Goal: Task Accomplishment & Management: Complete application form

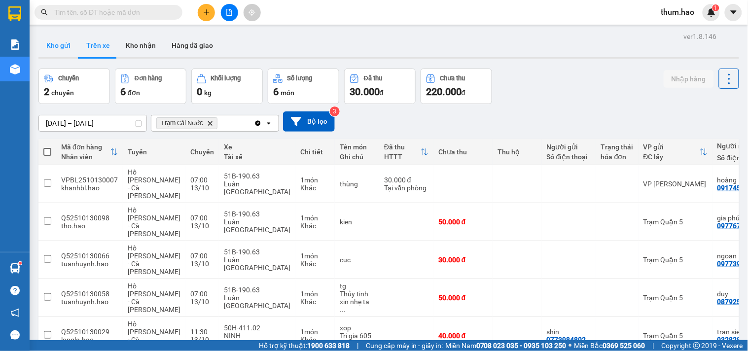
click at [53, 48] on button "Kho gửi" at bounding box center [58, 46] width 40 height 24
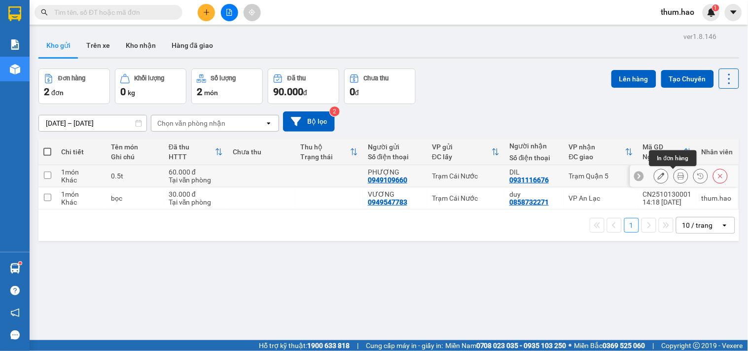
click at [677, 178] on icon at bounding box center [680, 176] width 7 height 7
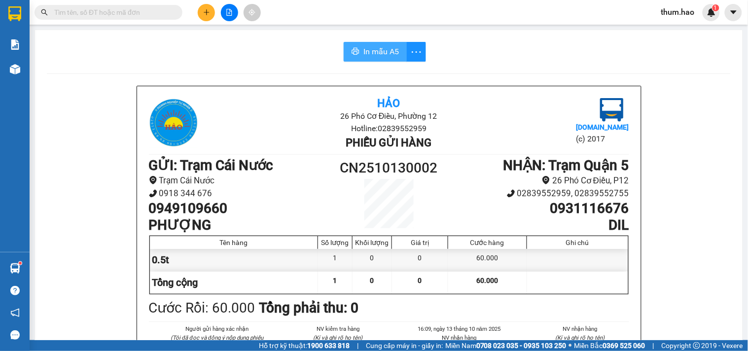
click at [382, 52] on span "In mẫu A5" at bounding box center [380, 51] width 35 height 12
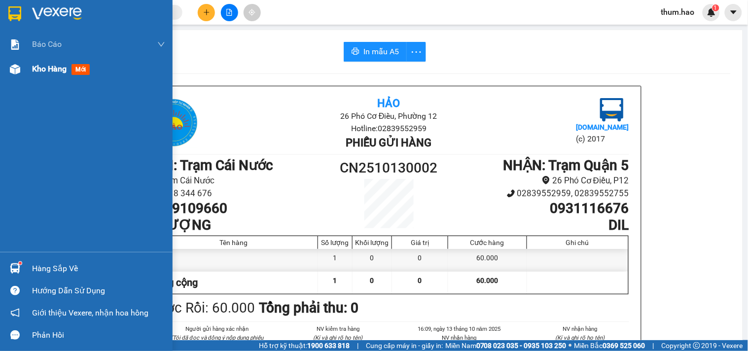
click at [62, 70] on span "Kho hàng" at bounding box center [49, 68] width 35 height 9
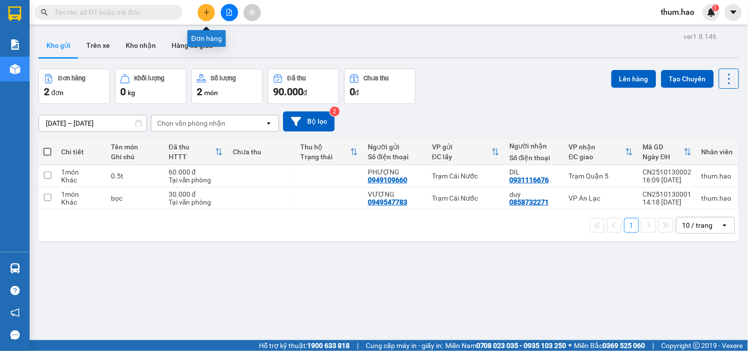
click at [204, 11] on icon "plus" at bounding box center [206, 12] width 7 height 7
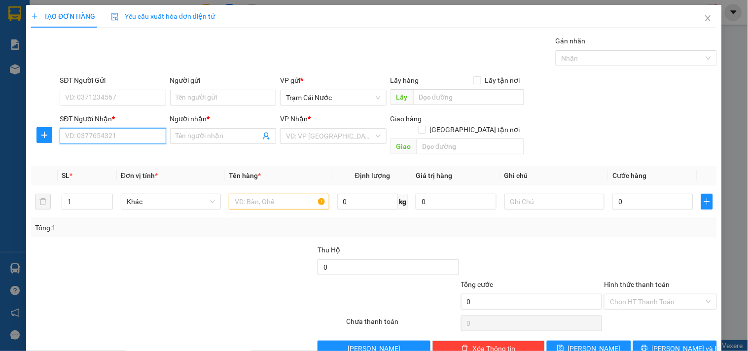
click at [75, 138] on input "SĐT Người Nhận *" at bounding box center [113, 136] width 106 height 16
click at [94, 156] on div "0961664730 - TÀI" at bounding box center [111, 155] width 93 height 11
type input "0961664730"
type input "TÀI"
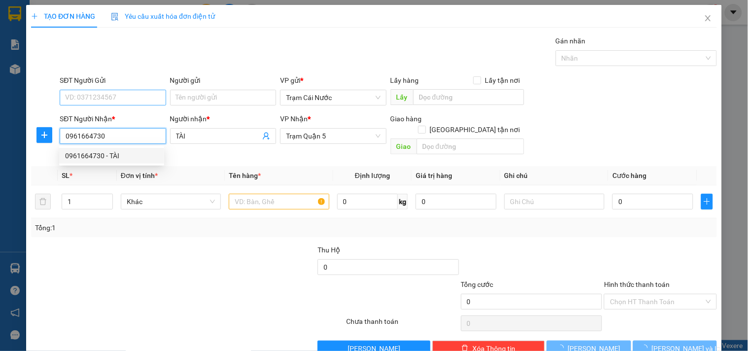
type input "50.000"
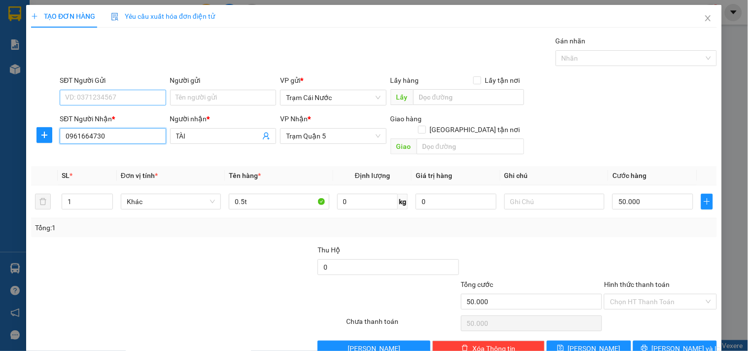
type input "0961664730"
click at [144, 95] on input "SĐT Người Gửi" at bounding box center [113, 98] width 106 height 16
click at [143, 117] on div "0918536322 - NGUYỆN" at bounding box center [111, 117] width 93 height 11
type input "0918536322"
type input "NGUYỆN"
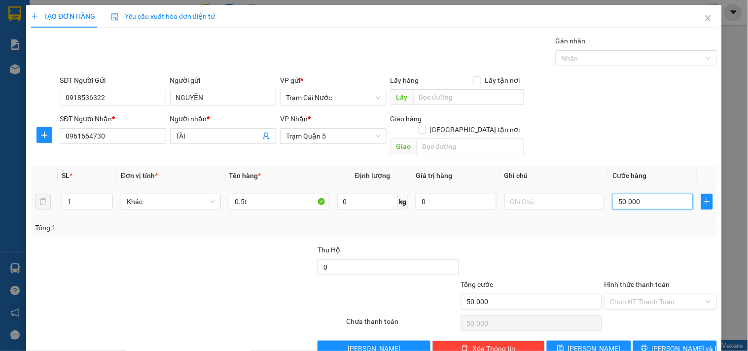
click at [661, 194] on input "50.000" at bounding box center [652, 202] width 81 height 16
type input "0"
type input "006"
type input "6"
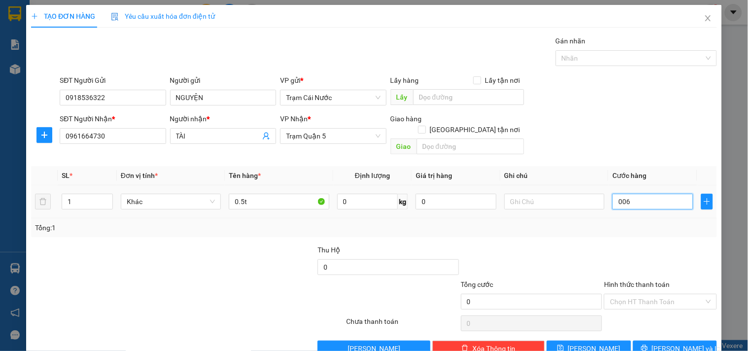
type input "6"
type input "60"
type input "0.060"
click at [661, 228] on div "Transit Pickup Surcharge Ids Transit Deliver Surcharge Ids Transit Deliver Surc…" at bounding box center [374, 195] width 686 height 321
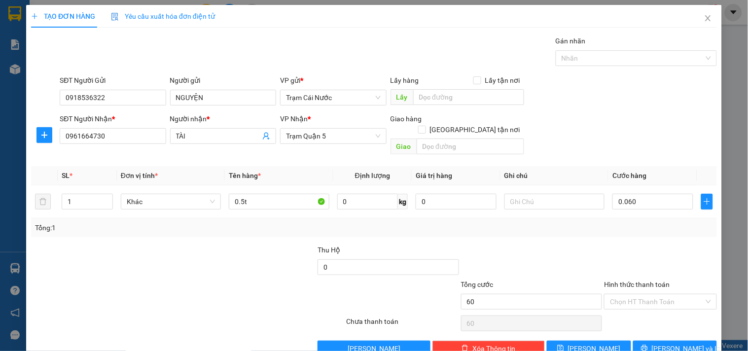
type input "60.000"
click at [681, 332] on span "Lưu và In" at bounding box center [686, 348] width 69 height 11
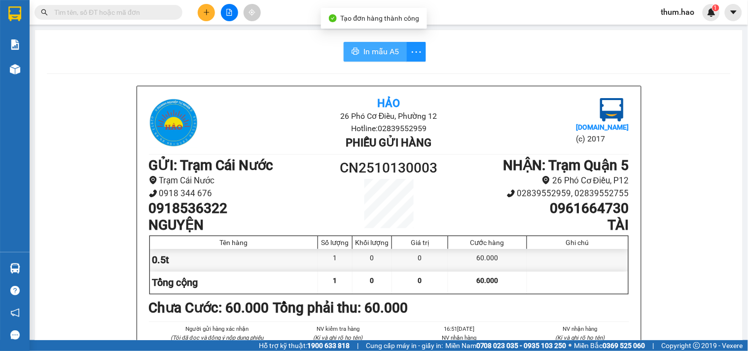
click at [365, 55] on span "In mẫu A5" at bounding box center [380, 51] width 35 height 12
click at [385, 51] on span "In mẫu A5" at bounding box center [380, 51] width 35 height 12
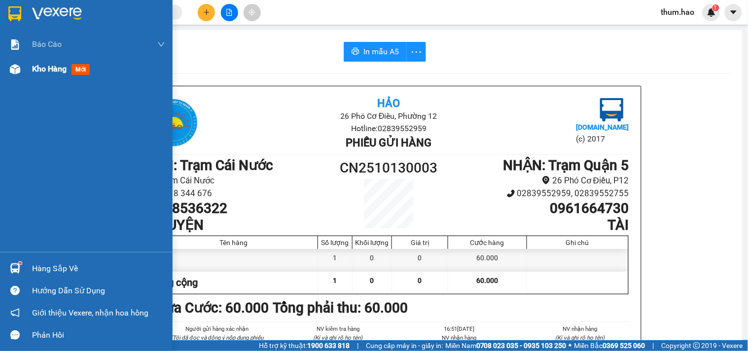
click at [41, 70] on span "Kho hàng" at bounding box center [49, 68] width 35 height 9
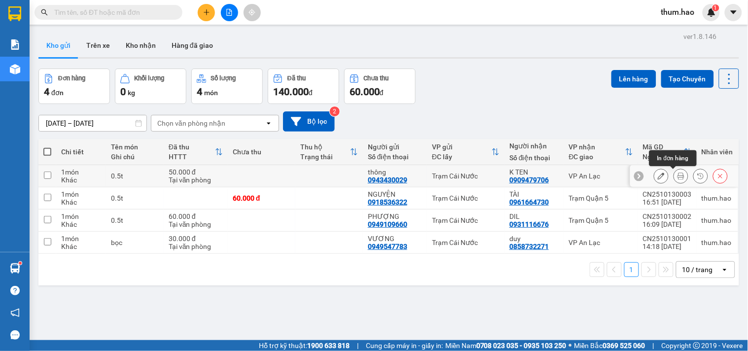
click at [677, 174] on icon at bounding box center [680, 176] width 7 height 7
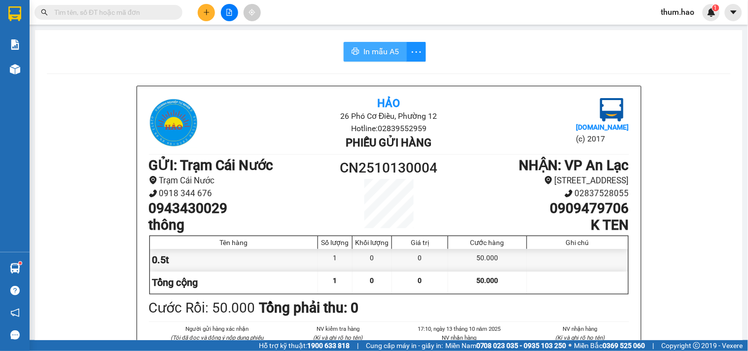
click at [378, 59] on button "In mẫu A5" at bounding box center [375, 52] width 63 height 20
